Goal: Task Accomplishment & Management: Use online tool/utility

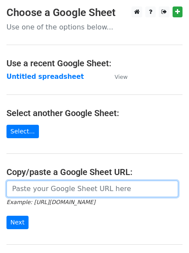
click at [59, 192] on input "url" at bounding box center [93, 189] width 172 height 16
click at [63, 191] on input "url" at bounding box center [93, 189] width 172 height 16
type input "[URL][DOMAIN_NAME]"
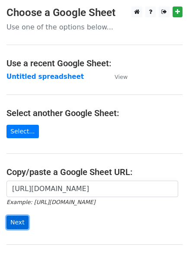
click at [16, 223] on input "Next" at bounding box center [18, 222] width 22 height 13
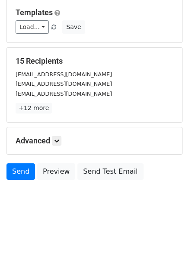
scroll to position [84, 0]
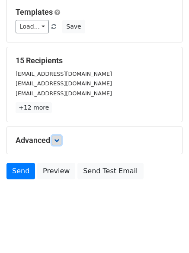
click at [62, 141] on link at bounding box center [57, 141] width 10 height 10
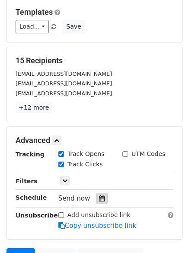
click at [99, 199] on icon at bounding box center [102, 199] width 6 height 6
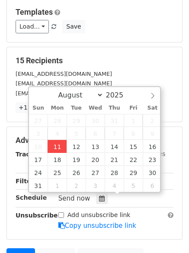
type input "[DATE] 14:19"
type input "02"
type input "19"
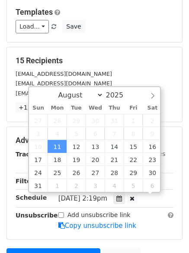
scroll to position [0, 0]
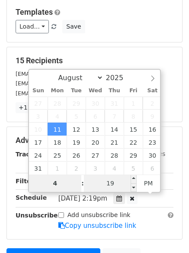
type input "4"
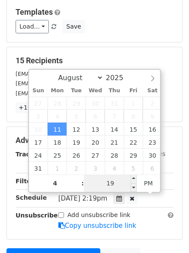
type input "[DATE] 16:19"
type input "04"
click at [117, 182] on input "19" at bounding box center [110, 183] width 53 height 17
type input "0"
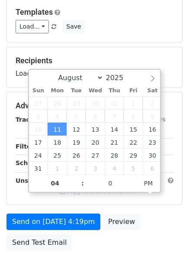
type input "[DATE] 16:00"
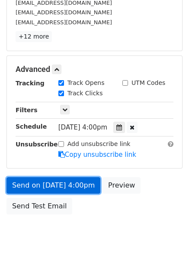
click at [42, 185] on link "Send on [DATE] 4:00pm" at bounding box center [54, 185] width 94 height 16
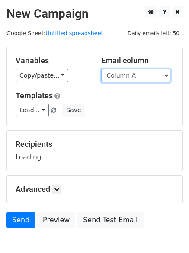
click at [165, 75] on select "Column A Column B Column C" at bounding box center [135, 75] width 69 height 13
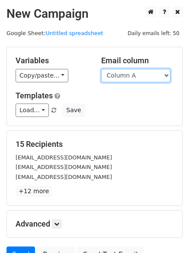
click at [166, 76] on select "Column A Column B Column C" at bounding box center [135, 75] width 69 height 13
select select "Column B"
click at [101, 69] on select "Column A Column B Column C" at bounding box center [135, 75] width 69 height 13
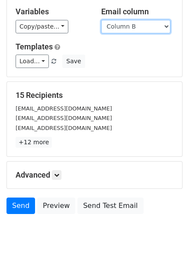
scroll to position [73, 0]
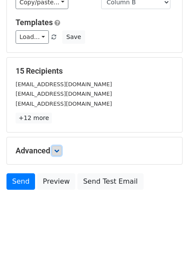
click at [59, 152] on icon at bounding box center [56, 150] width 5 height 5
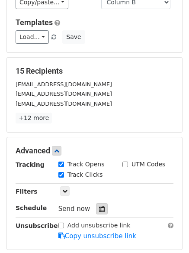
click at [99, 206] on icon at bounding box center [102, 209] width 6 height 6
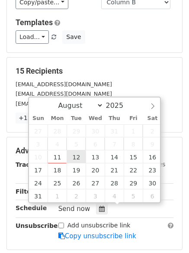
type input "2025-08-12 12:00"
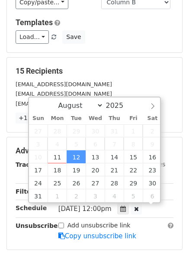
scroll to position [0, 0]
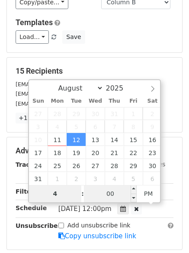
type input "4"
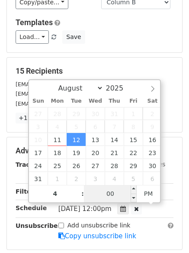
type input "2025-08-12 16:00"
type input "04"
click at [115, 193] on input "00" at bounding box center [110, 193] width 53 height 17
type input "5"
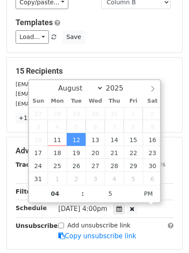
type input "2025-08-12 16:05"
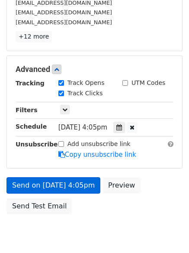
scroll to position [189, 0]
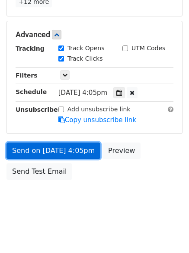
click at [49, 154] on link "Send on Aug 12 at 4:05pm" at bounding box center [54, 151] width 94 height 16
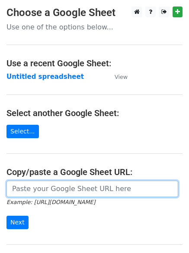
click at [70, 193] on input "url" at bounding box center [93, 189] width 172 height 16
type input "[URL][DOMAIN_NAME]"
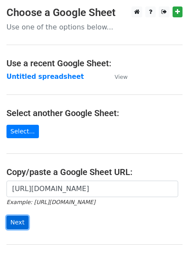
click at [16, 222] on input "Next" at bounding box center [18, 222] width 22 height 13
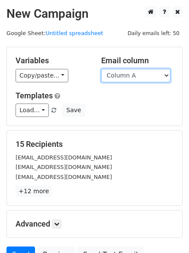
click at [169, 75] on select "Column A Column B Column C" at bounding box center [135, 75] width 69 height 13
select select "Column C"
click at [101, 69] on select "Column A Column B Column C" at bounding box center [135, 75] width 69 height 13
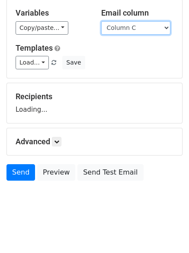
scroll to position [49, 0]
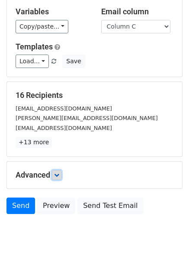
click at [59, 177] on icon at bounding box center [56, 175] width 5 height 5
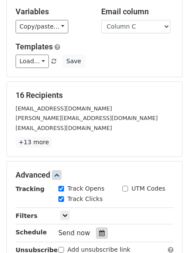
click at [99, 232] on icon at bounding box center [102, 233] width 6 height 6
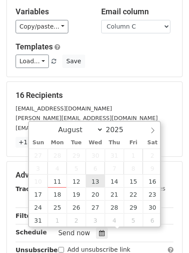
type input "[DATE] 12:00"
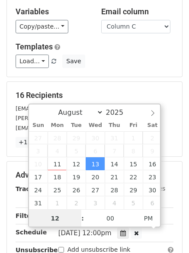
scroll to position [0, 0]
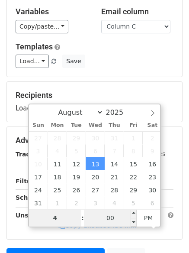
type input "4"
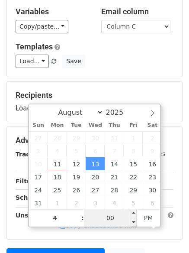
type input "[DATE] 16:00"
type input "04"
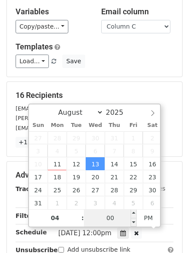
click at [106, 213] on input "00" at bounding box center [110, 217] width 53 height 17
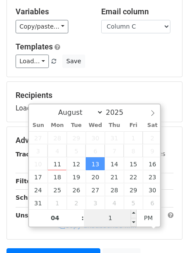
type input "10"
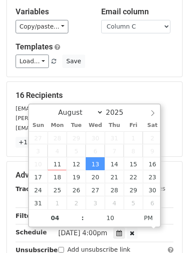
type input "[DATE] 16:10"
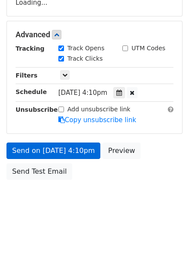
scroll to position [189, 0]
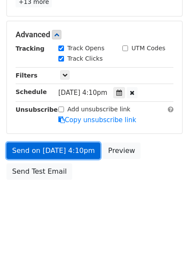
click at [48, 152] on link "Send on Aug 13 at 4:10pm" at bounding box center [54, 151] width 94 height 16
